Goal: Transaction & Acquisition: Download file/media

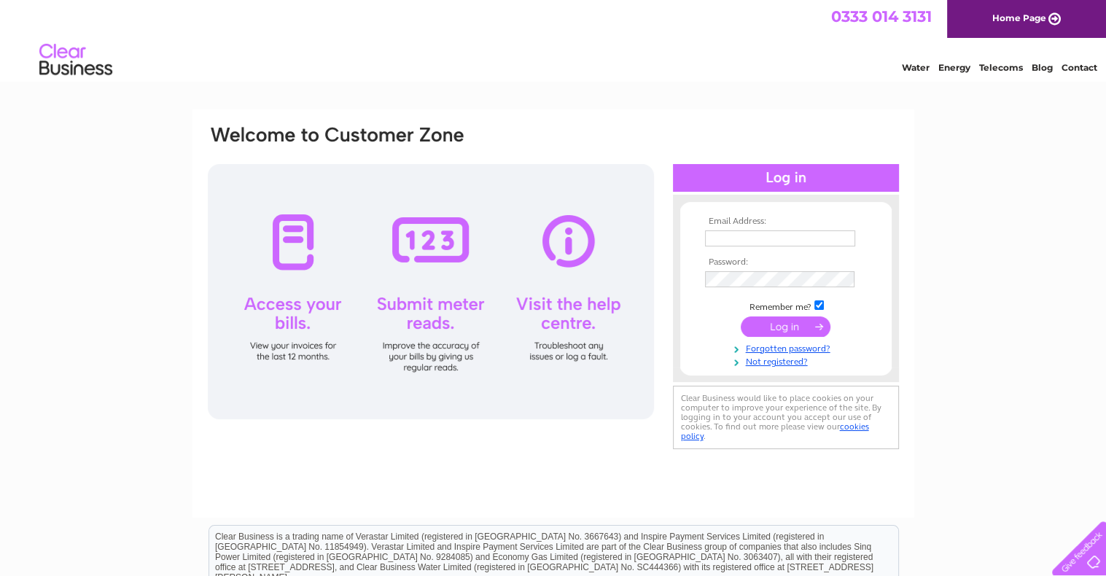
type input "grantarmsfoch@btconnect.com"
click at [784, 326] on input "submit" at bounding box center [785, 326] width 90 height 20
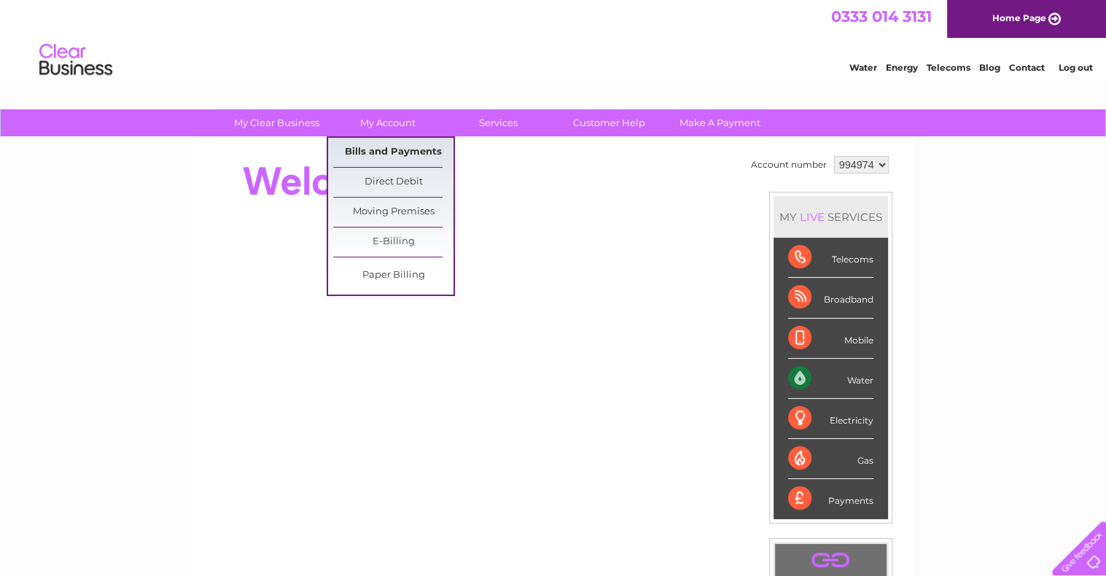
click at [374, 154] on link "Bills and Payments" at bounding box center [393, 152] width 120 height 29
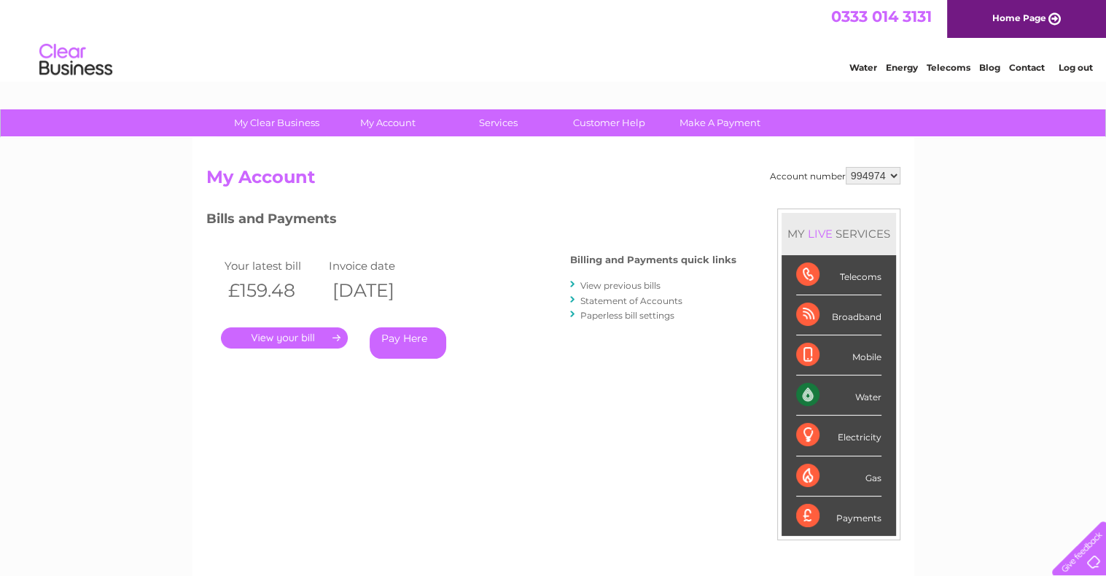
click at [278, 340] on link "." at bounding box center [284, 337] width 127 height 21
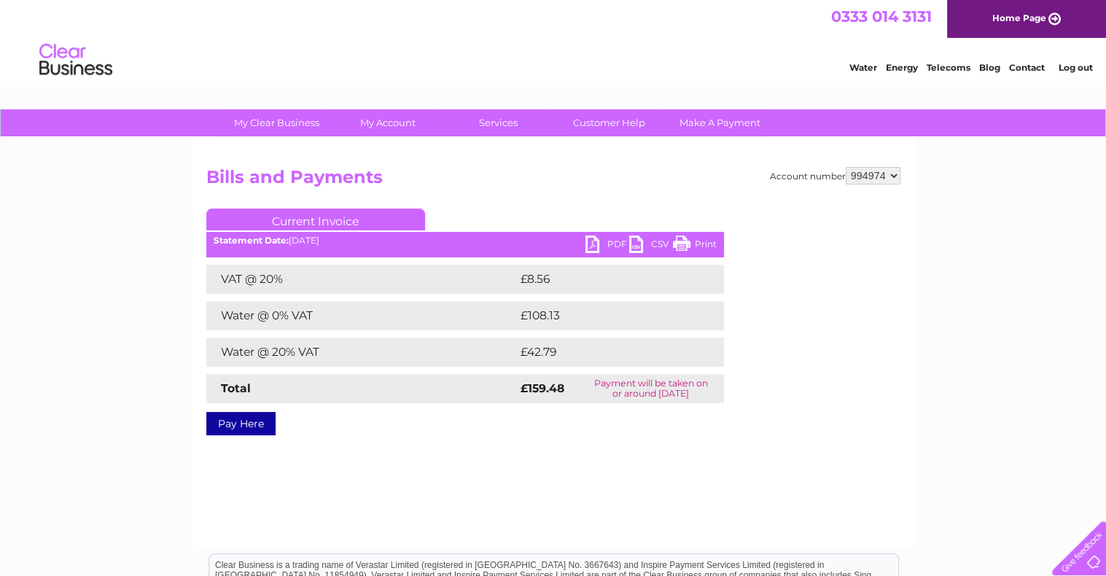
click at [652, 241] on link "CSV" at bounding box center [651, 245] width 44 height 21
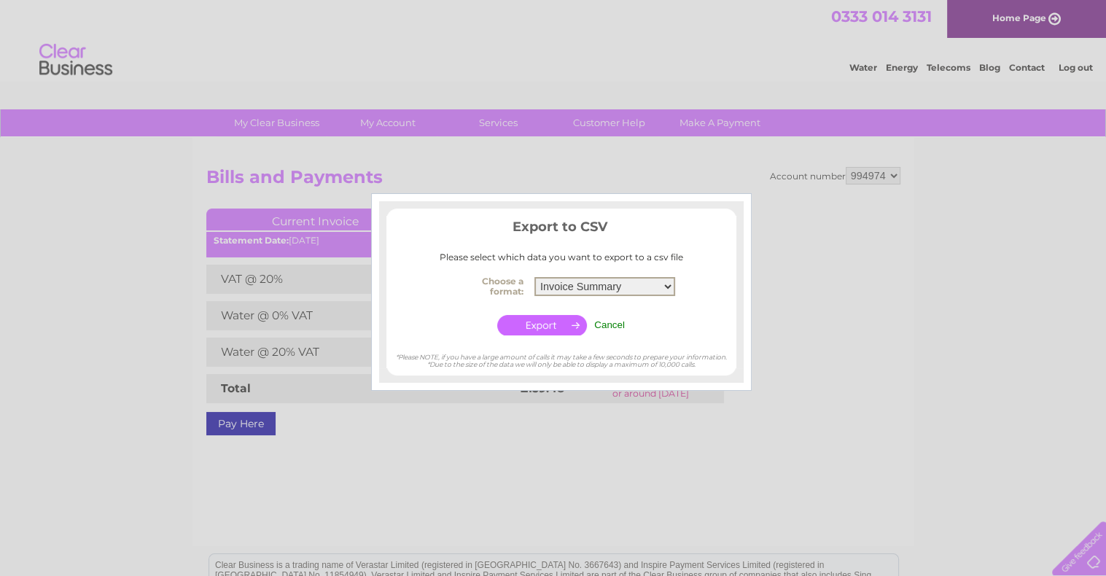
click at [665, 286] on select "Invoice Summary Service Charge Summary" at bounding box center [604, 286] width 141 height 19
click at [534, 277] on select "Invoice Summary Service Charge Summary" at bounding box center [604, 286] width 141 height 19
click at [539, 319] on input "button" at bounding box center [542, 325] width 90 height 20
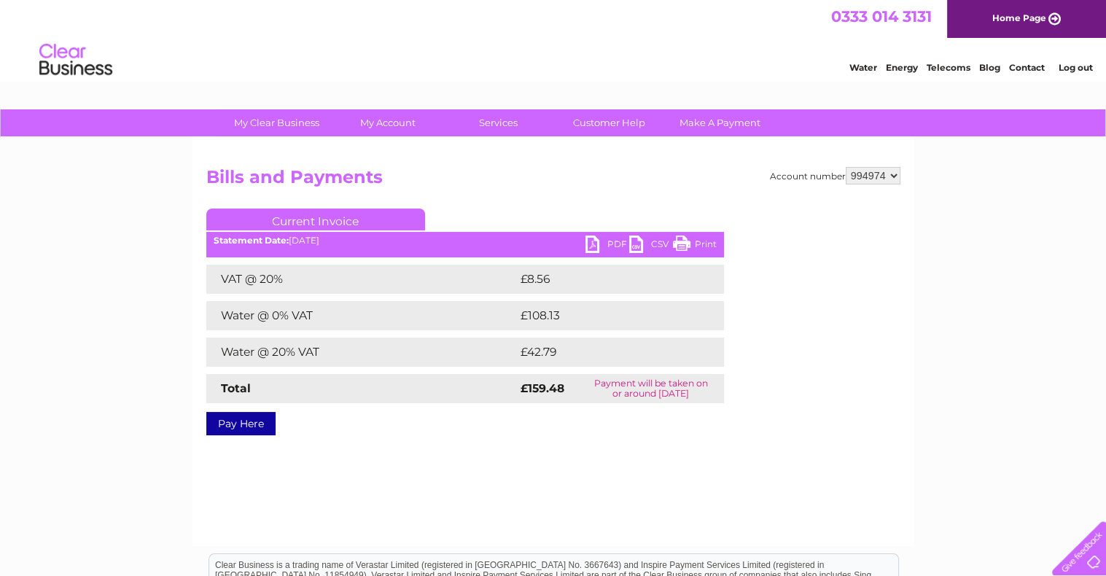
click at [608, 241] on link "PDF" at bounding box center [607, 245] width 44 height 21
